Goal: Task Accomplishment & Management: Manage account settings

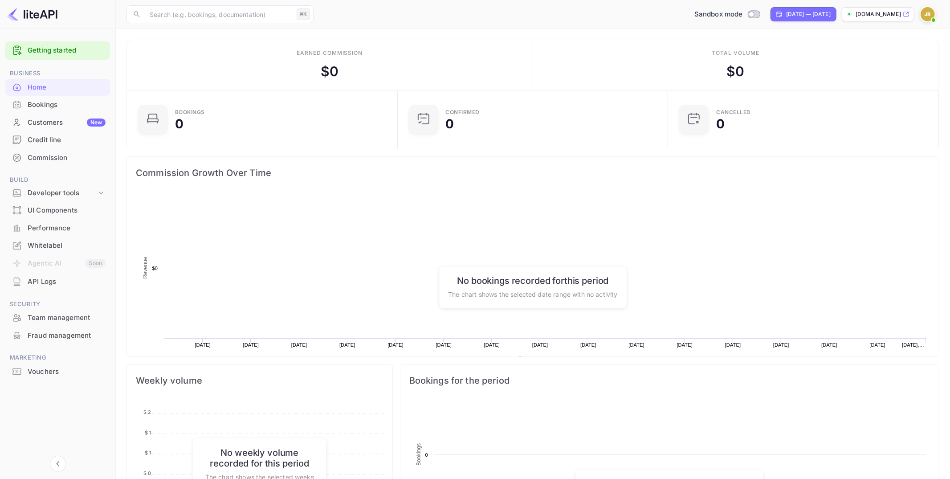
scroll to position [145, 265]
click at [55, 324] on div "Team management" at bounding box center [57, 317] width 105 height 17
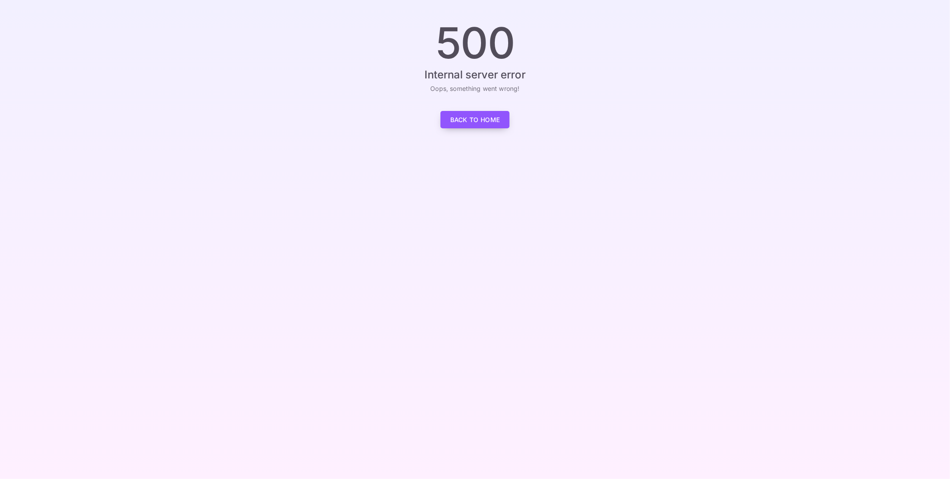
click at [487, 122] on link "Back to Home" at bounding box center [474, 119] width 69 height 17
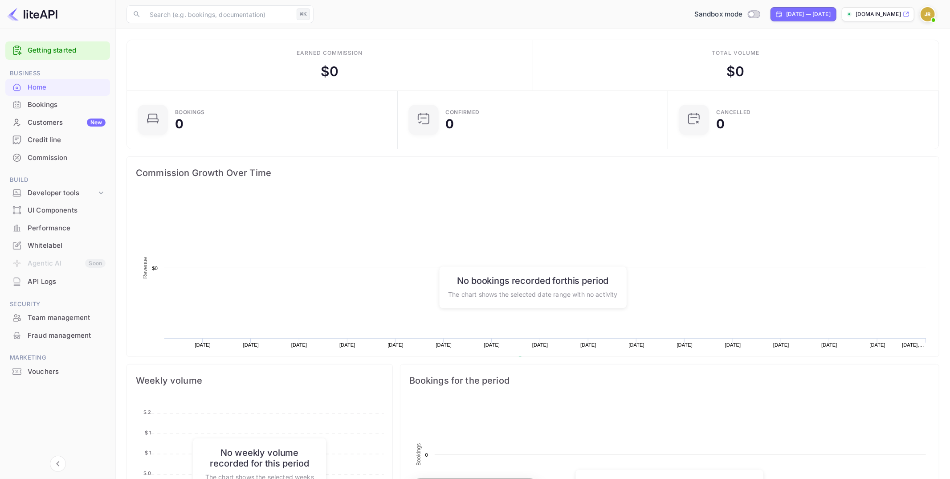
scroll to position [0, 0]
click at [929, 16] on img at bounding box center [928, 14] width 14 height 14
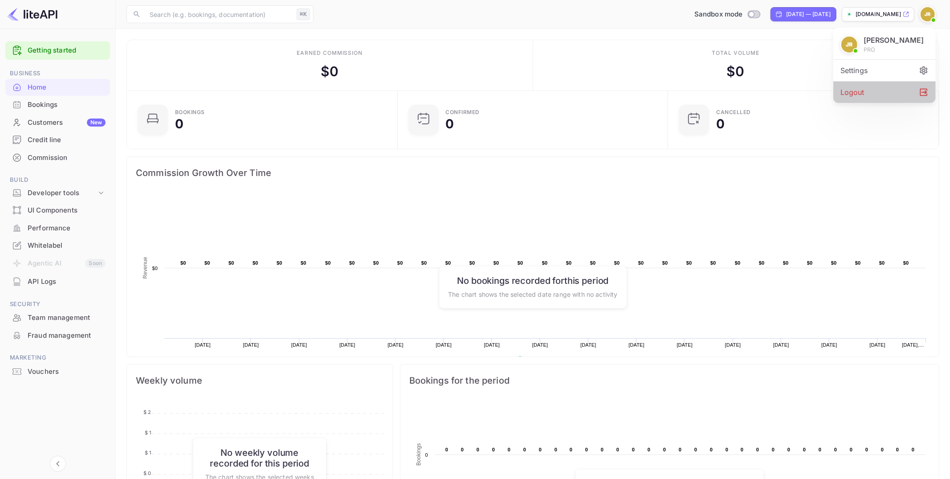
click at [866, 90] on div "Logout" at bounding box center [884, 92] width 102 height 21
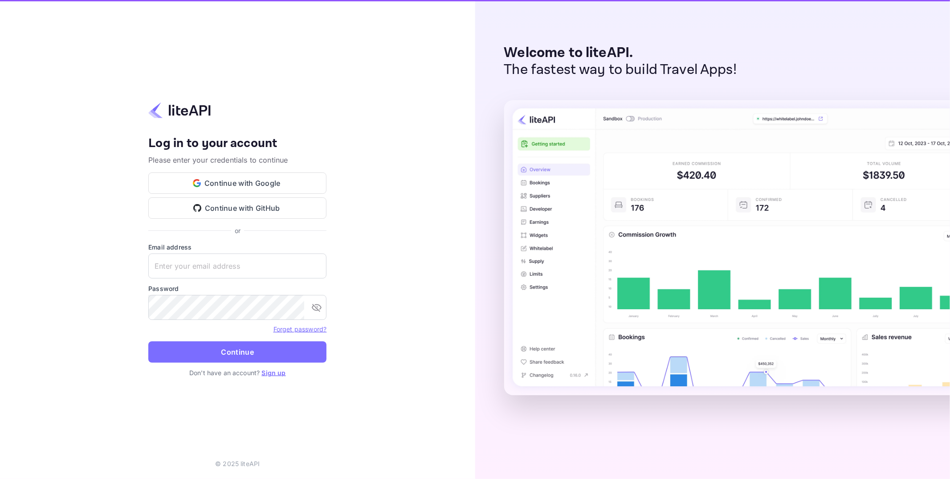
type input "j.richards+credit@nuitee.com"
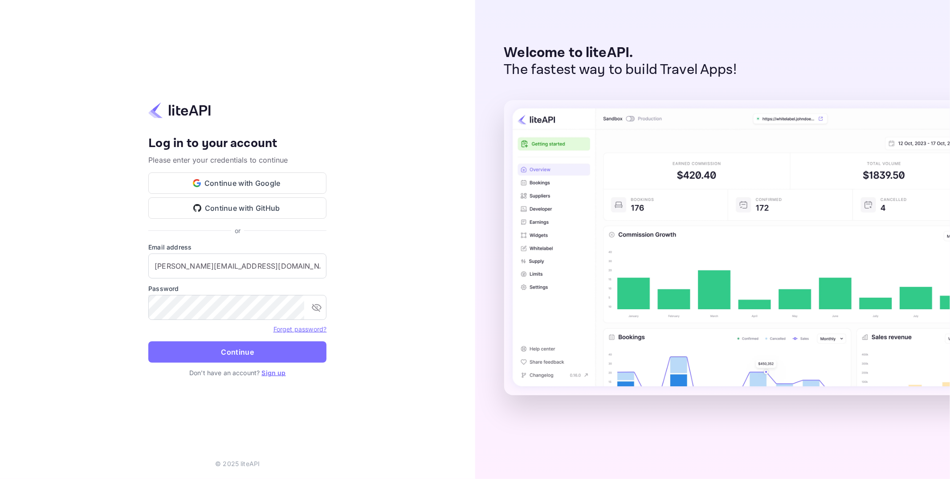
click at [395, 298] on div "Your account has been created successfully, a confirmation link has been sent t…" at bounding box center [237, 239] width 475 height 479
click at [321, 357] on button "Continue" at bounding box center [237, 351] width 178 height 21
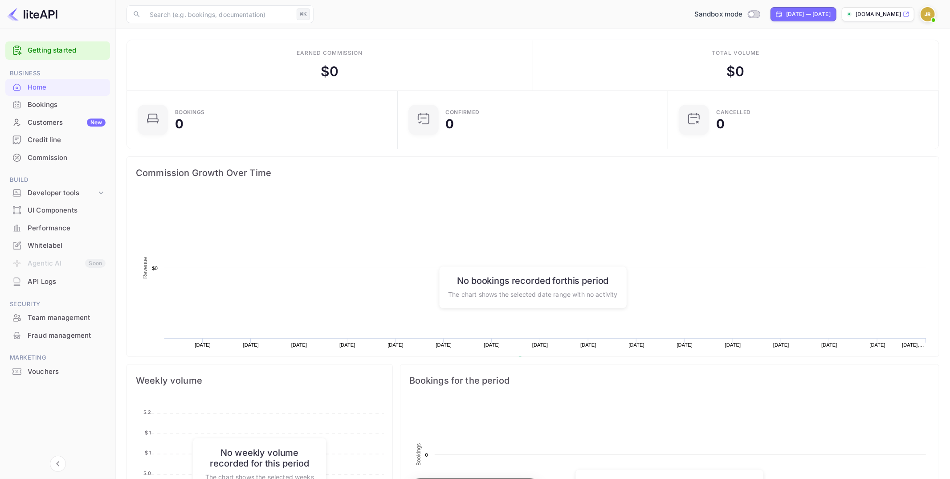
scroll to position [145, 265]
click at [48, 238] on div "Whitelabel" at bounding box center [57, 245] width 105 height 17
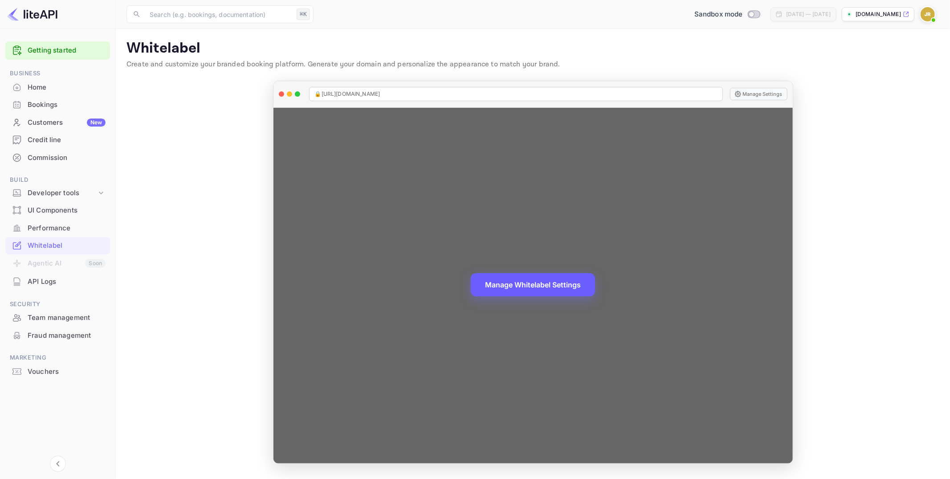
click at [548, 274] on button "Manage Whitelabel Settings" at bounding box center [533, 284] width 124 height 23
click at [572, 289] on button "Manage Whitelabel Settings" at bounding box center [533, 285] width 124 height 23
